Goal: Task Accomplishment & Management: Complete application form

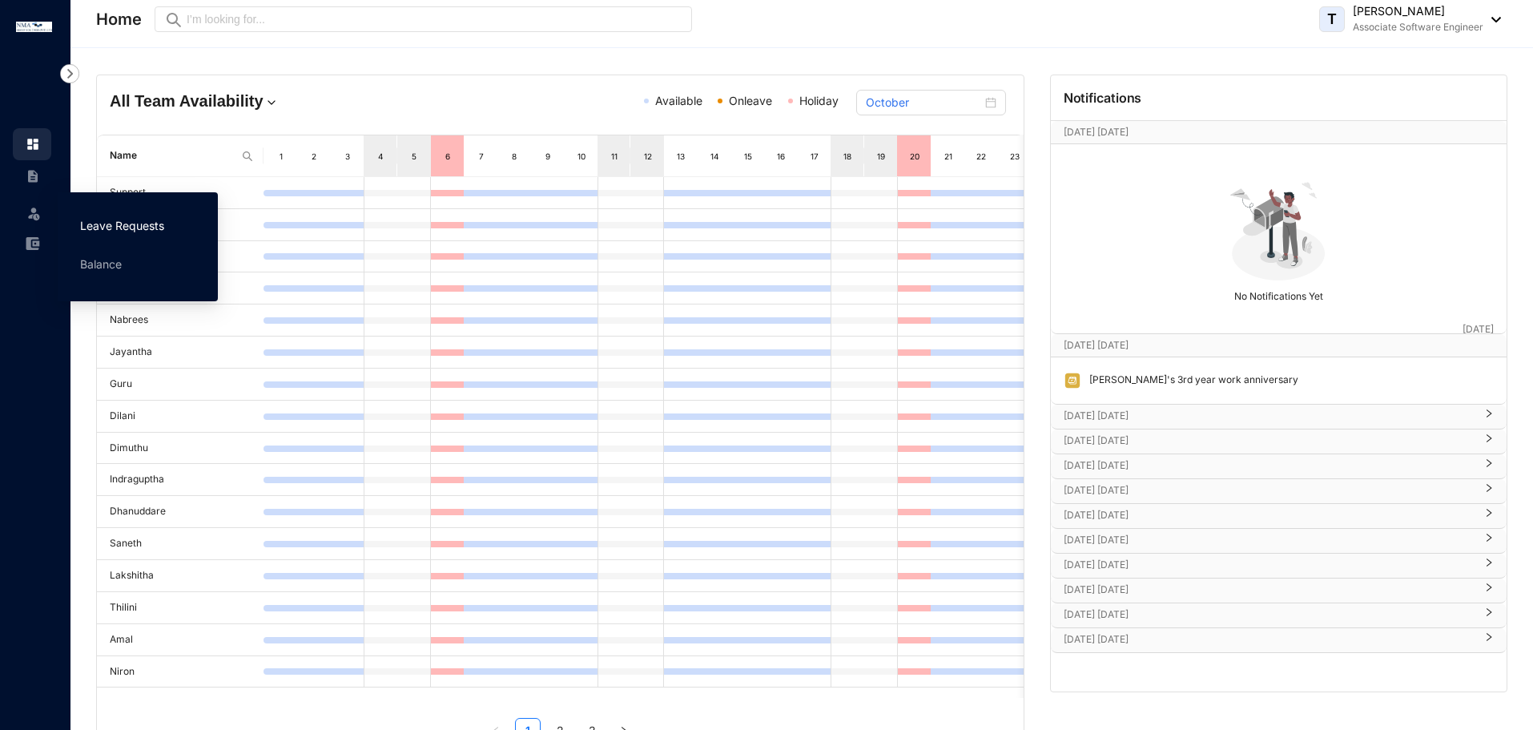
click at [111, 230] on link "Leave Requests" at bounding box center [122, 226] width 84 height 14
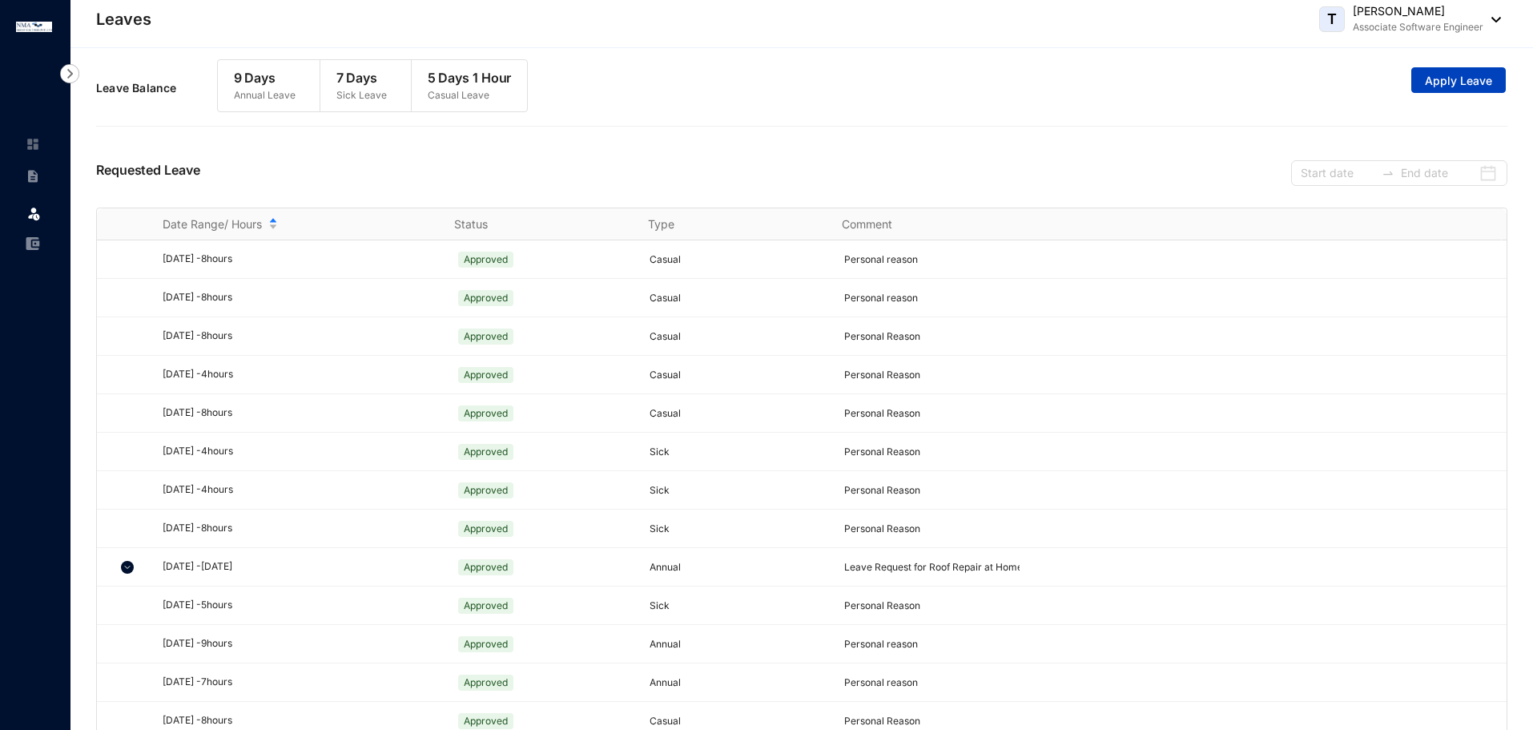
click at [1481, 86] on span "Apply Leave" at bounding box center [1458, 81] width 67 height 16
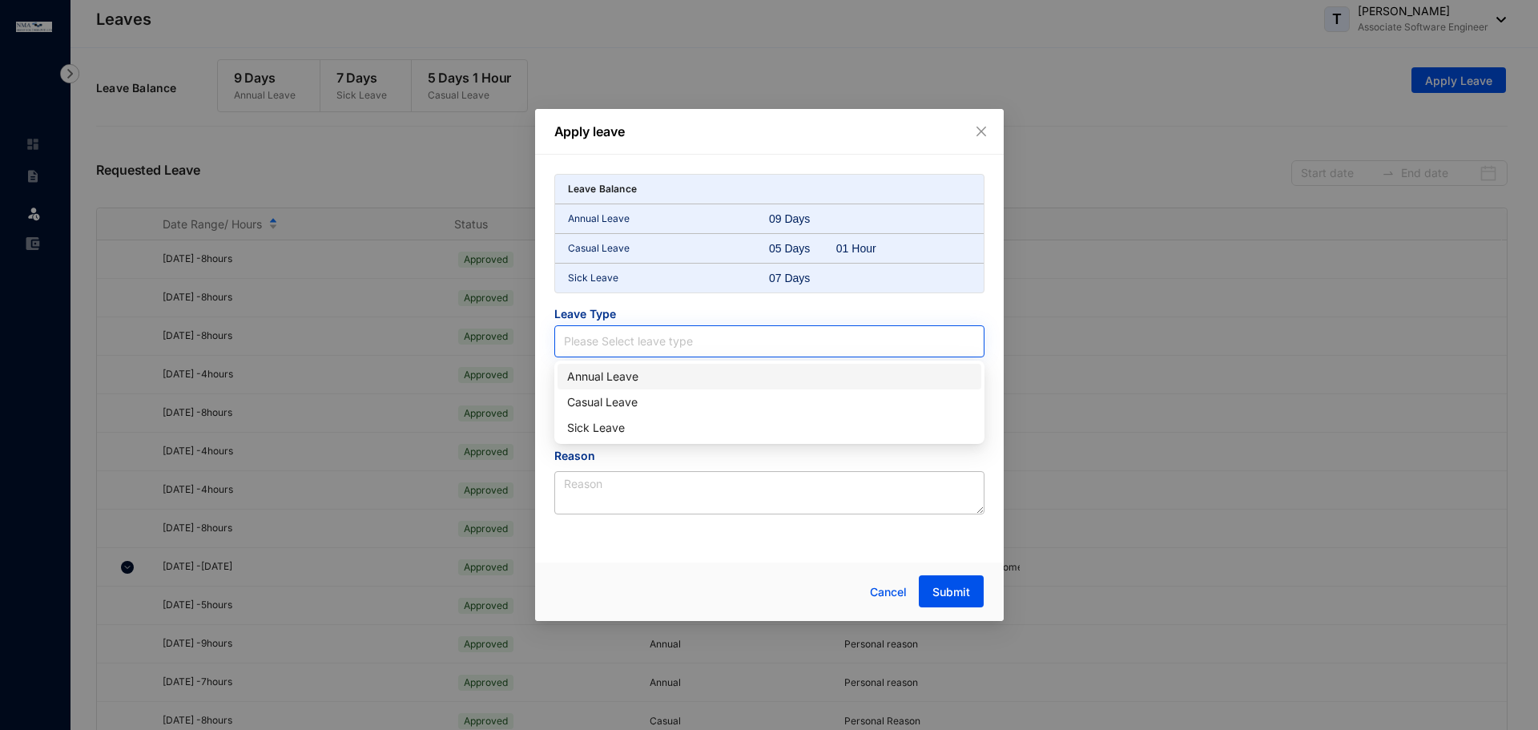
click at [783, 348] on input "search" at bounding box center [769, 341] width 411 height 30
click at [727, 369] on div "Annual Leave" at bounding box center [769, 377] width 404 height 18
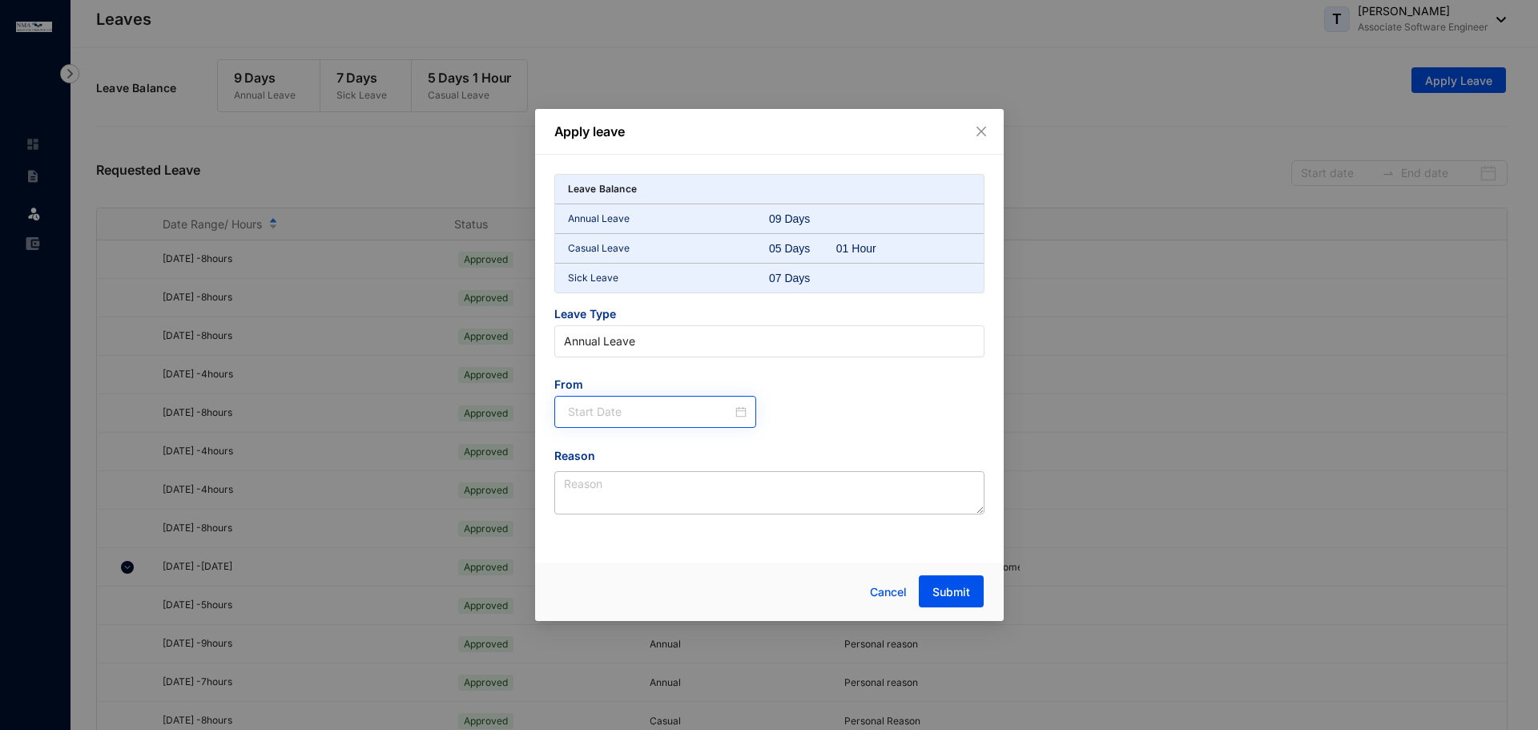
click at [664, 423] on div at bounding box center [655, 412] width 203 height 32
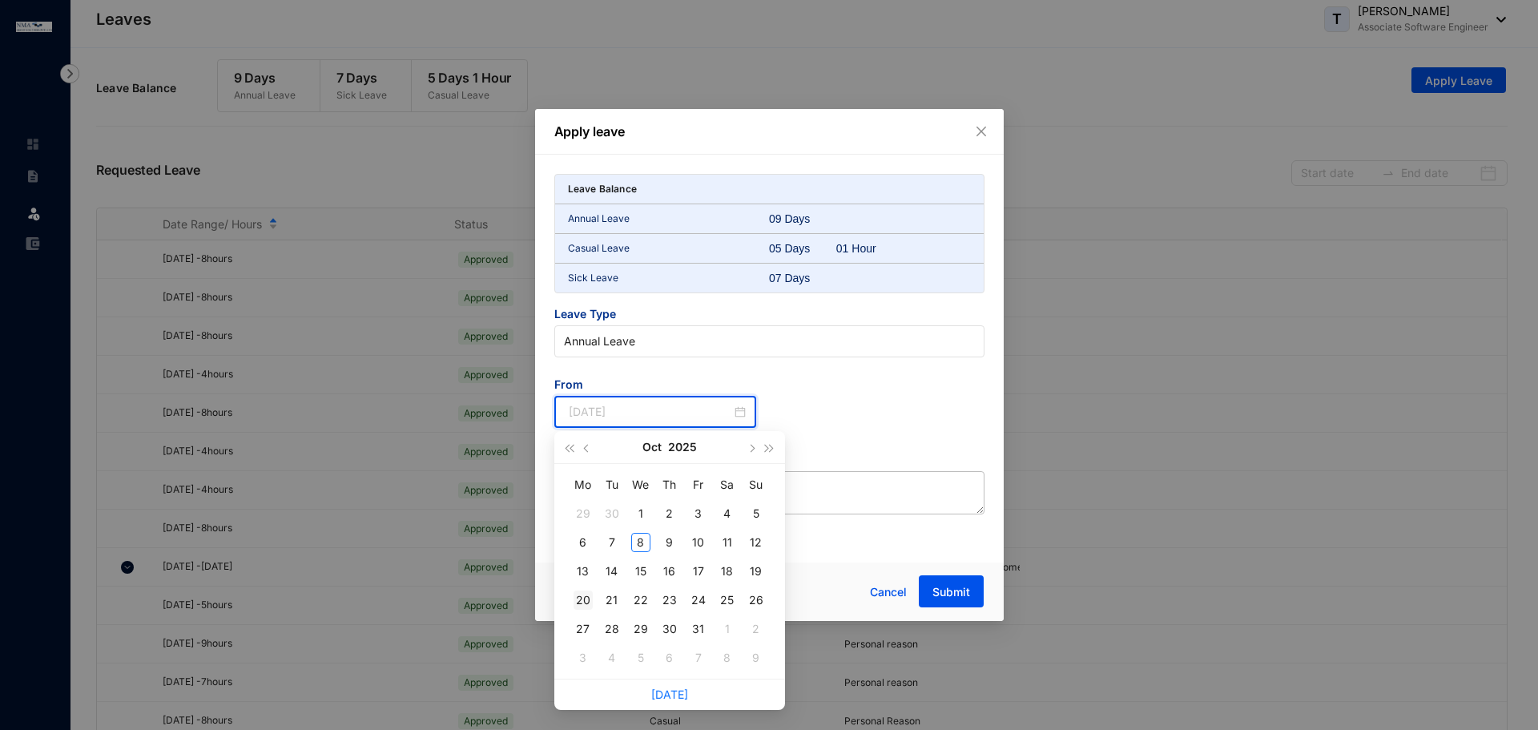
type input "[DATE]"
click at [580, 601] on div "20" at bounding box center [582, 599] width 19 height 19
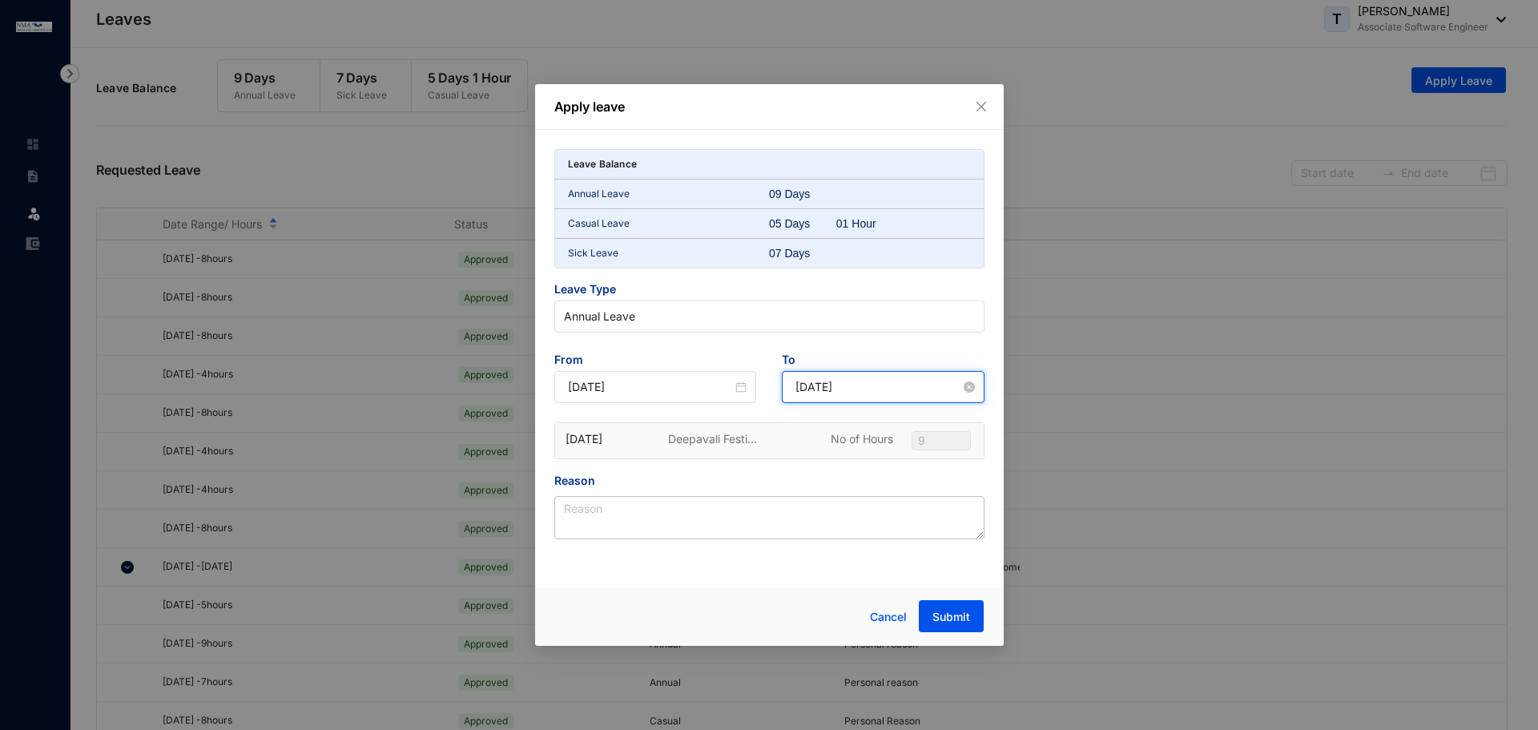
click at [939, 384] on input "[DATE]" at bounding box center [877, 387] width 165 height 18
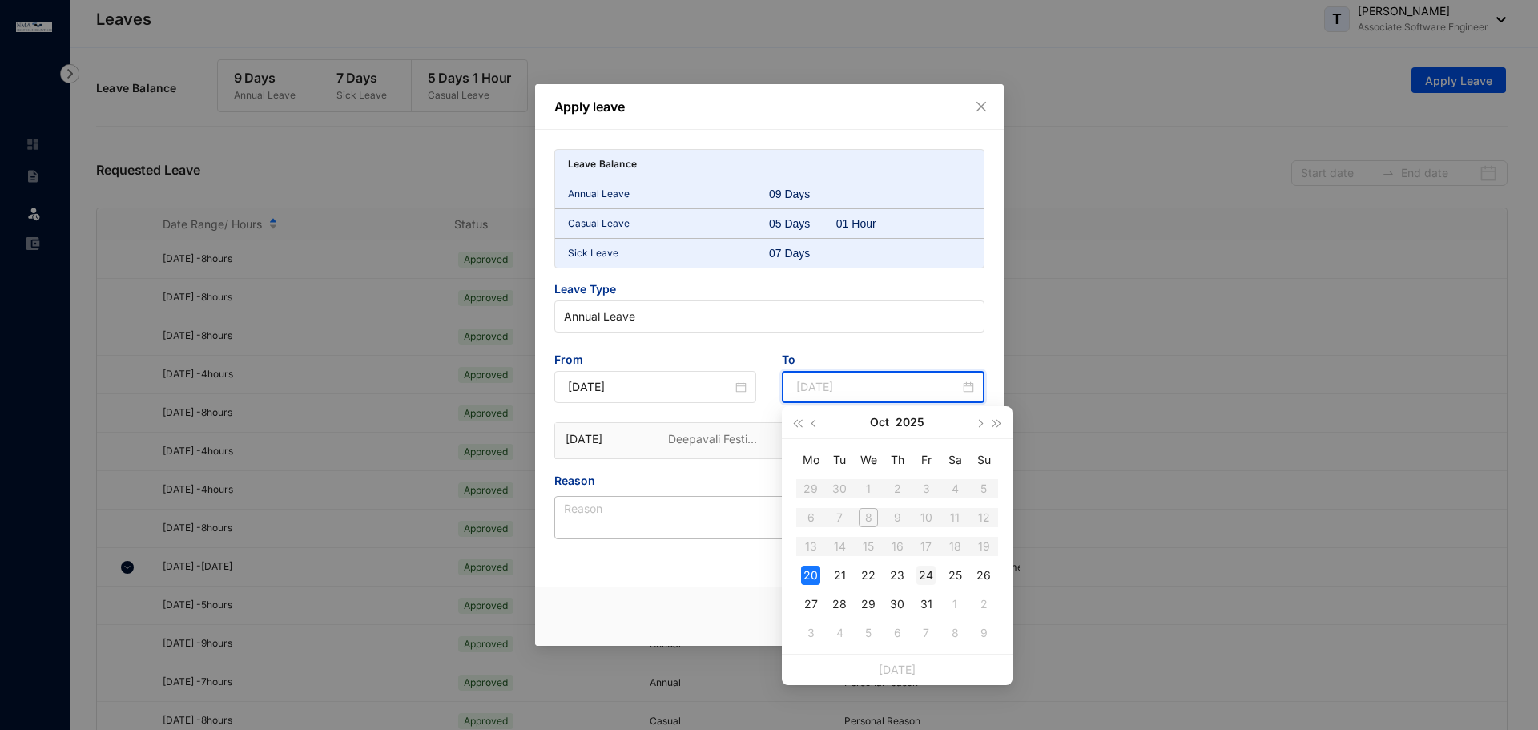
type input "[DATE]"
click at [932, 569] on div "24" at bounding box center [925, 574] width 19 height 19
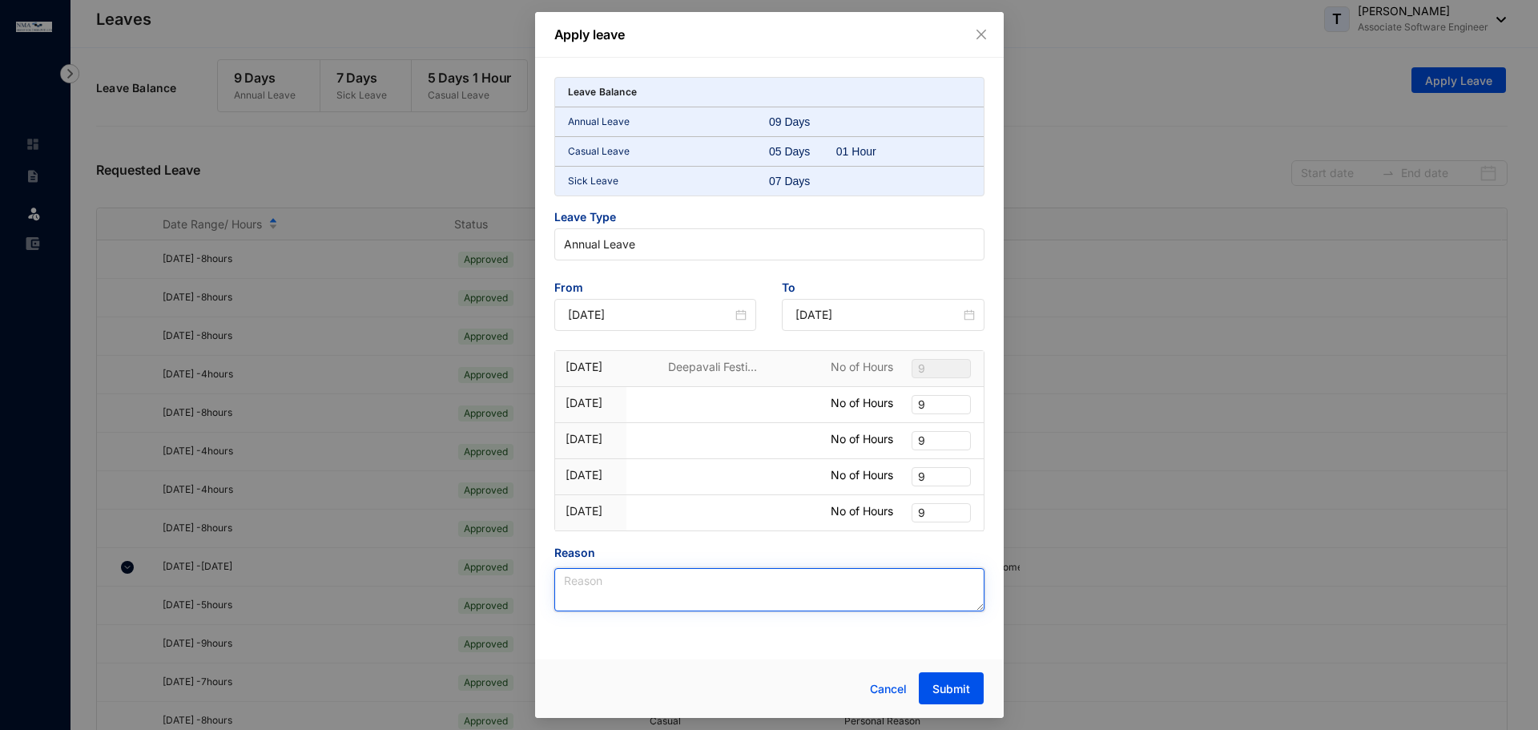
click at [674, 585] on textarea "Reason" at bounding box center [769, 589] width 430 height 43
type textarea "Vacation"
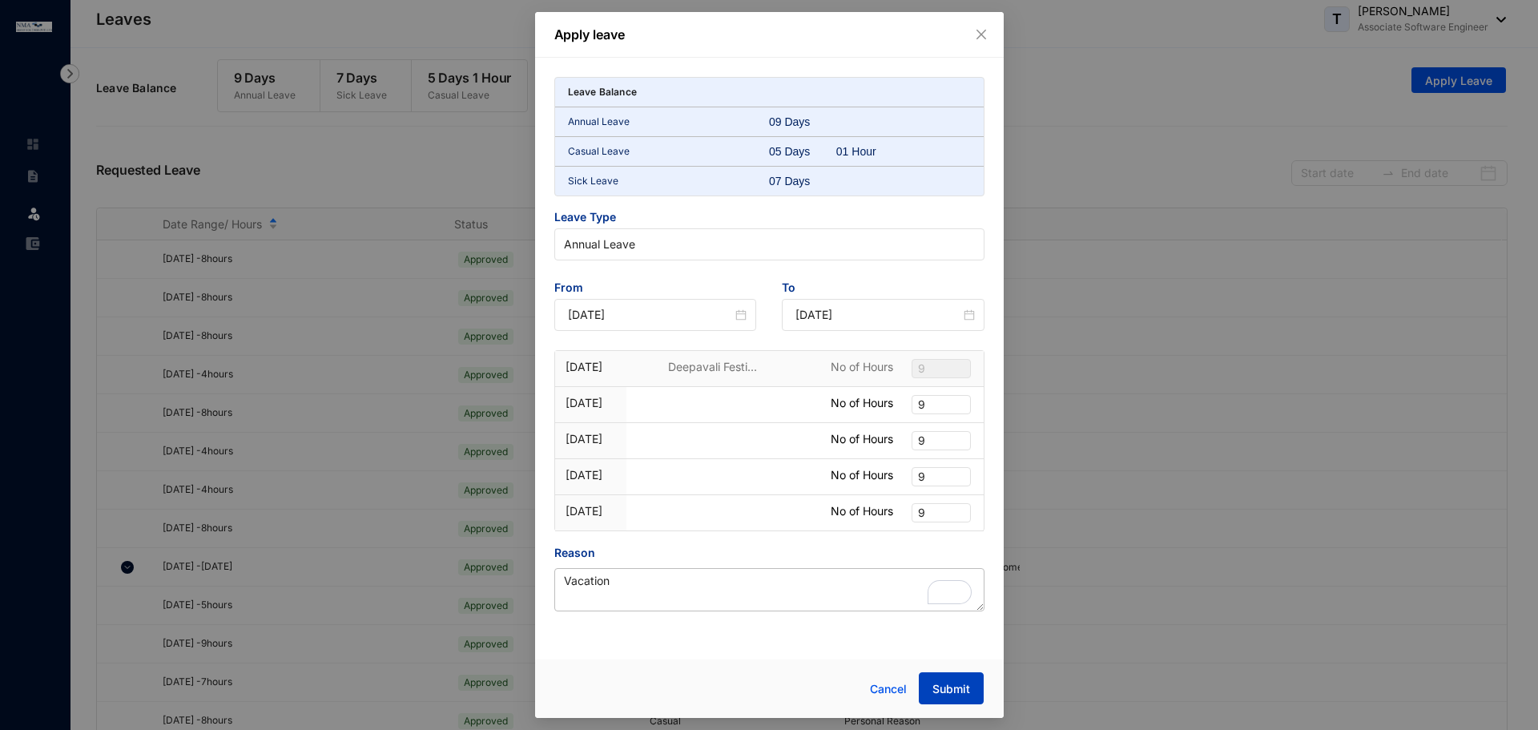
click at [927, 683] on button "Submit" at bounding box center [951, 688] width 65 height 32
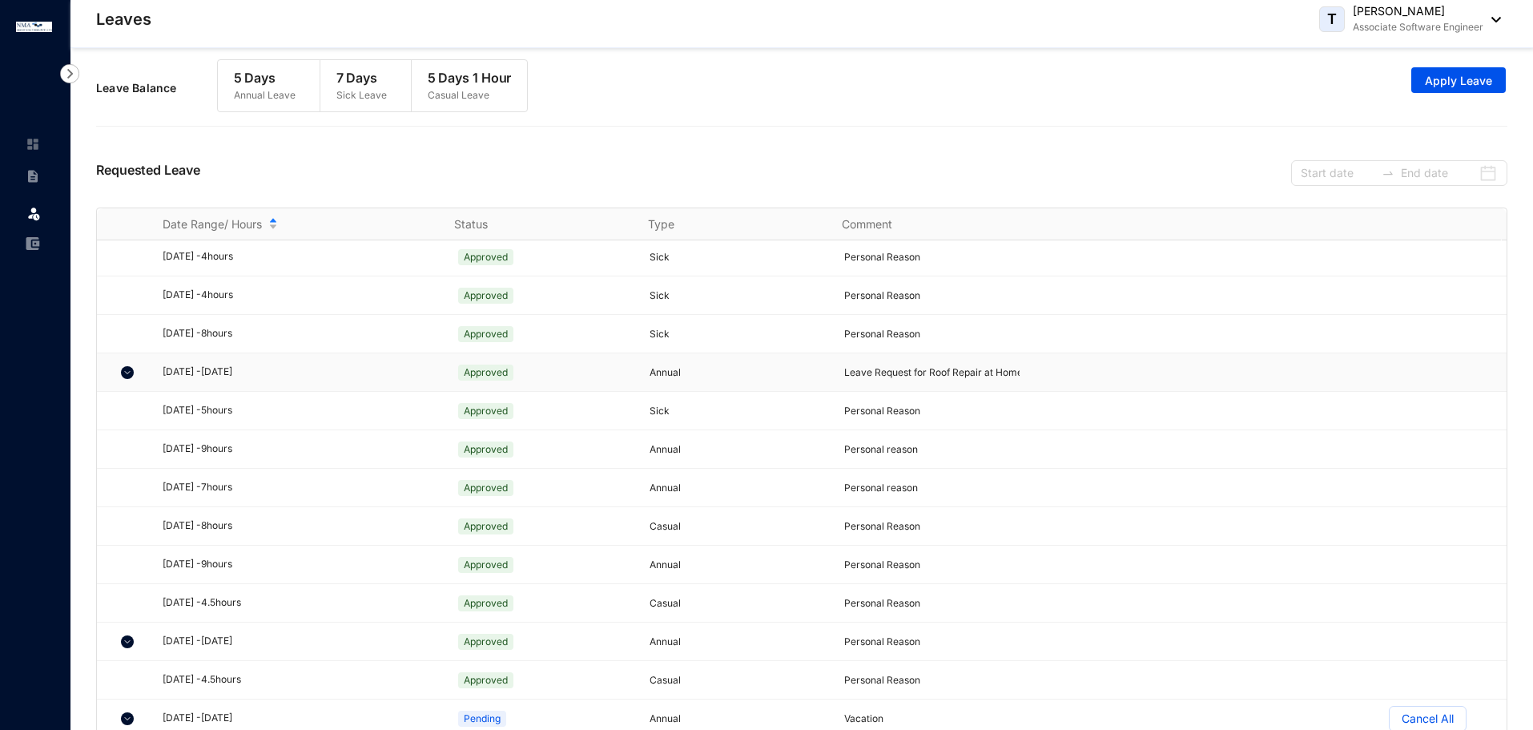
scroll to position [28, 0]
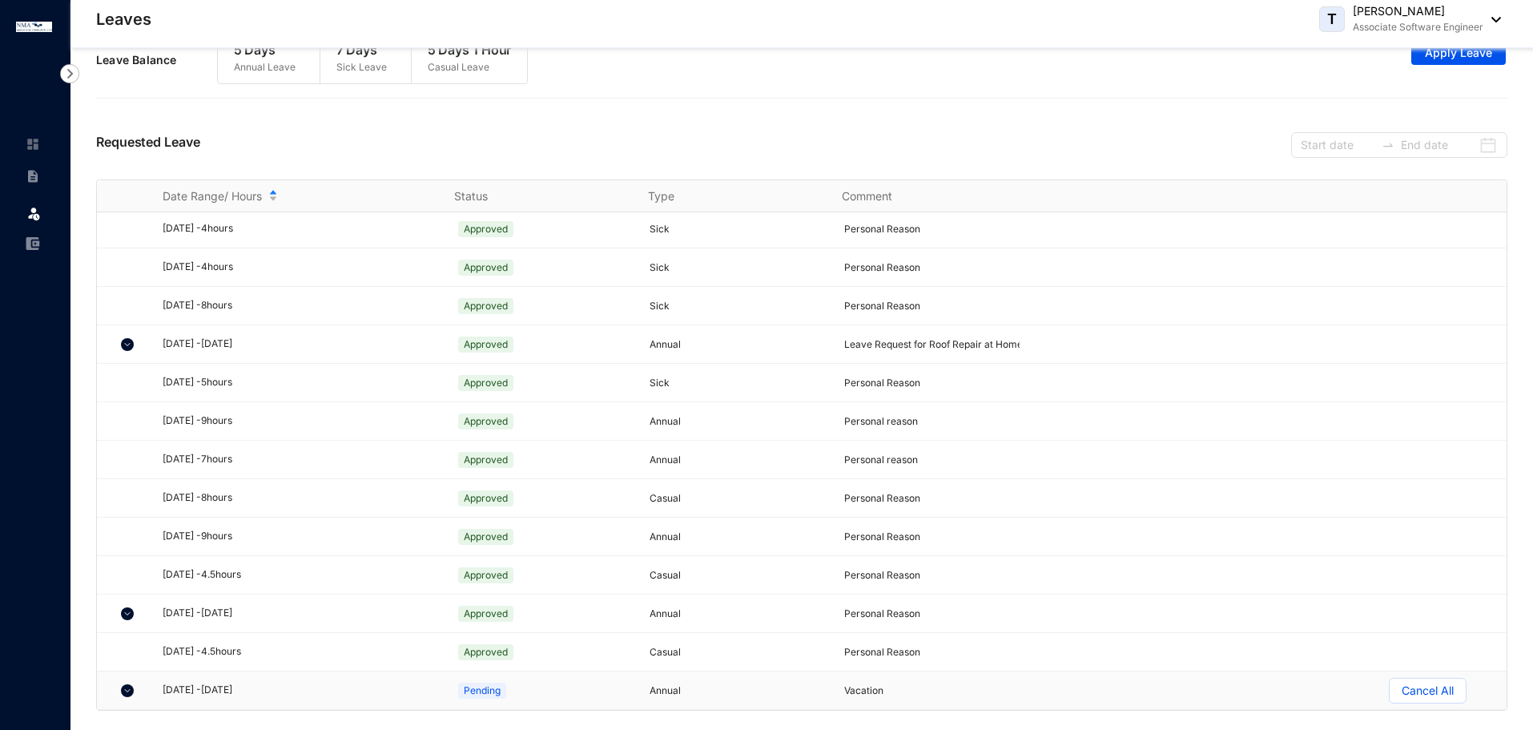
click at [125, 691] on img at bounding box center [127, 690] width 13 height 13
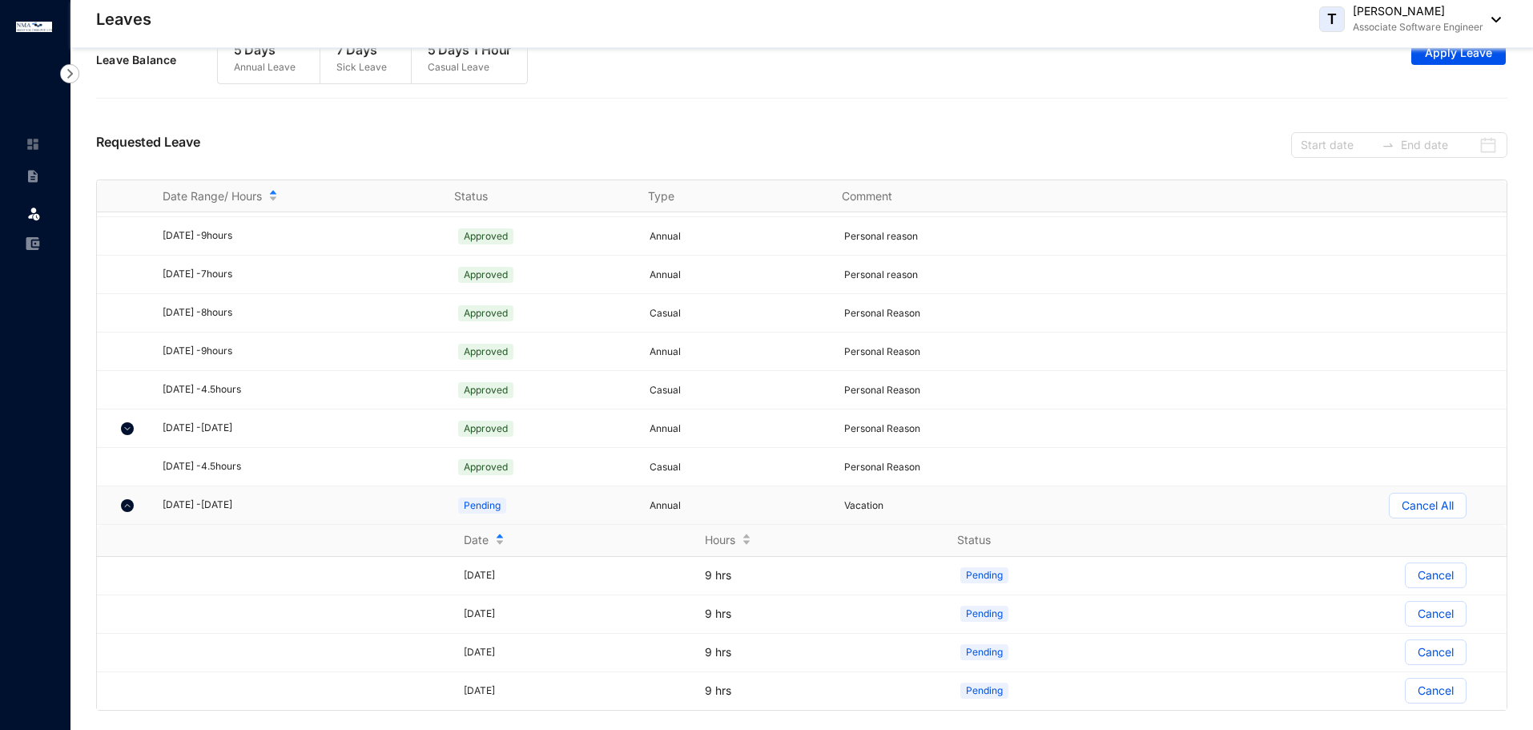
click at [119, 501] on div at bounding box center [129, 504] width 35 height 31
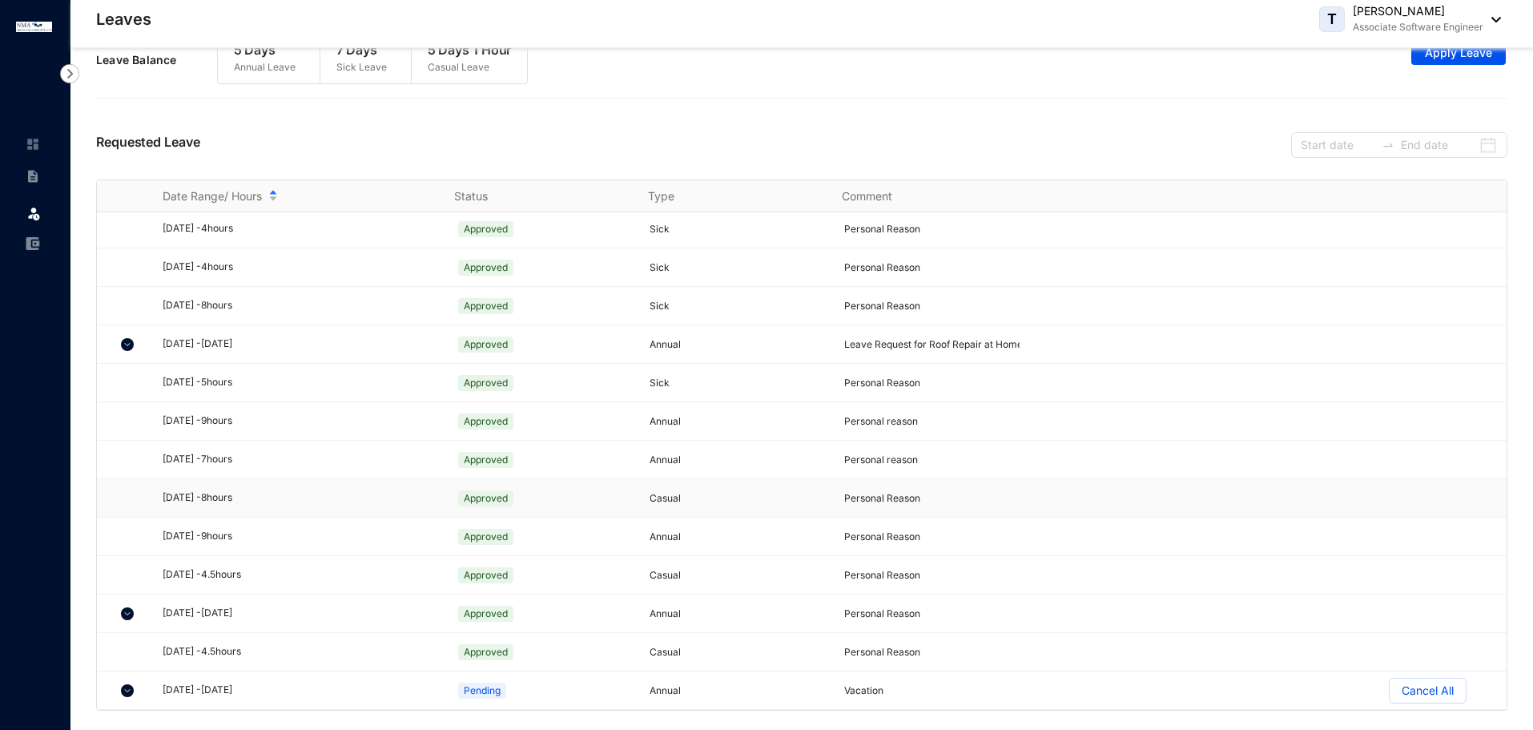
scroll to position [195, 0]
